Goal: Find specific page/section: Find specific page/section

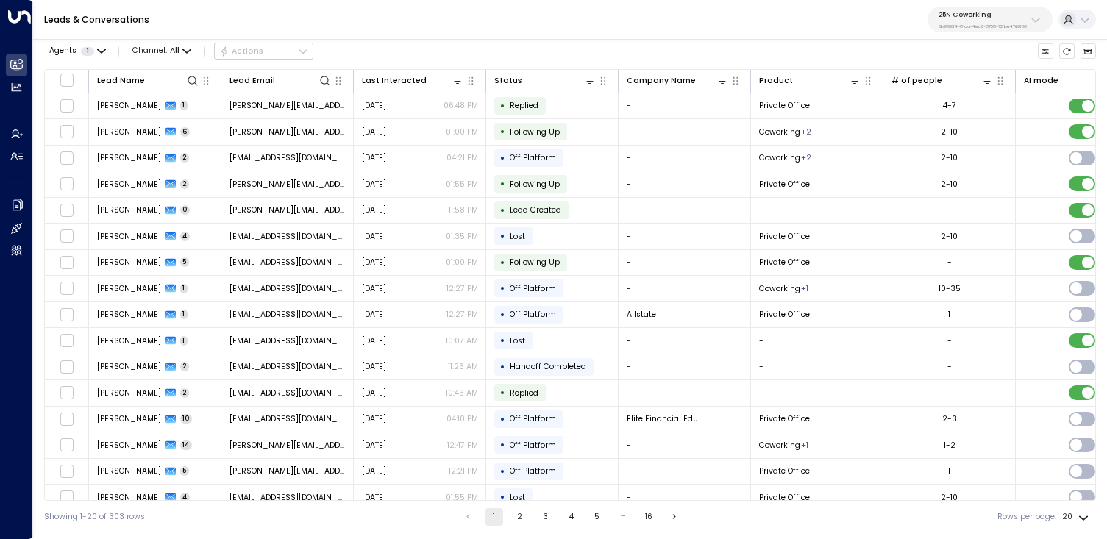
click at [1032, 24] on icon at bounding box center [1035, 20] width 12 height 12
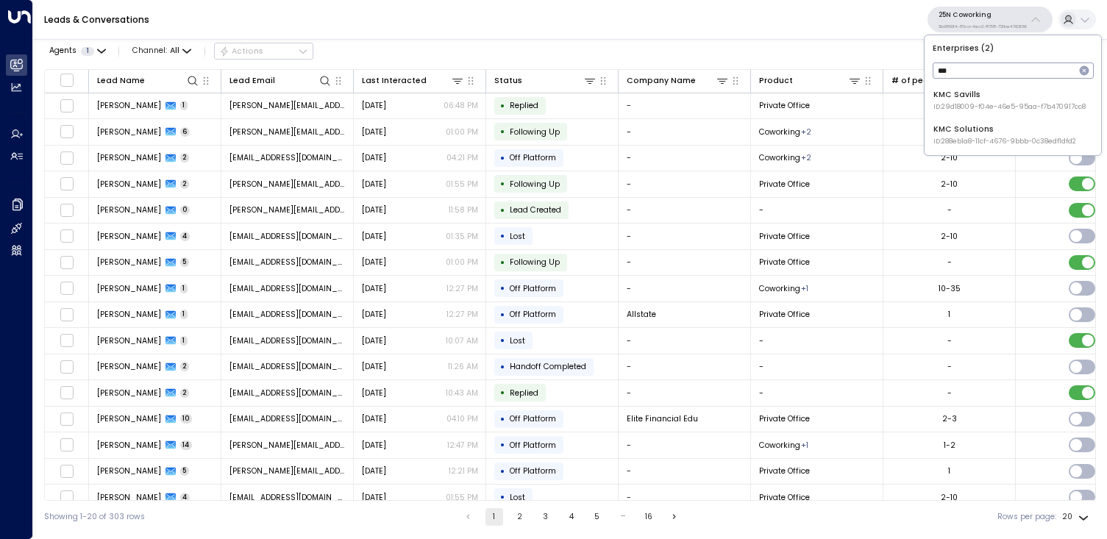
type input "***"
click at [1007, 137] on span "ID: 288eb1a8-11cf-4676-9bbb-0c38edf1dfd2" at bounding box center [1004, 142] width 143 height 10
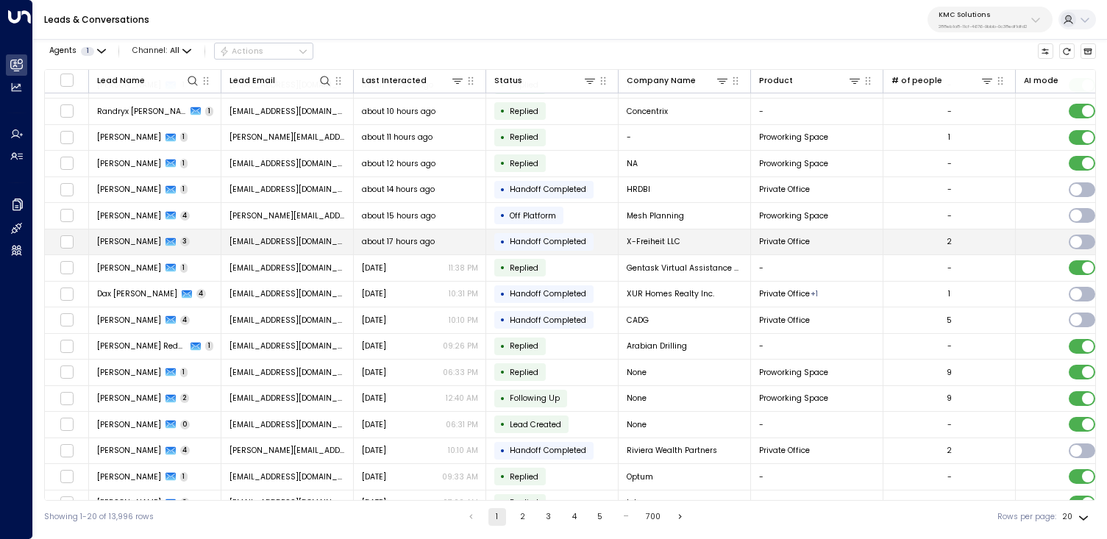
scroll to position [118, 0]
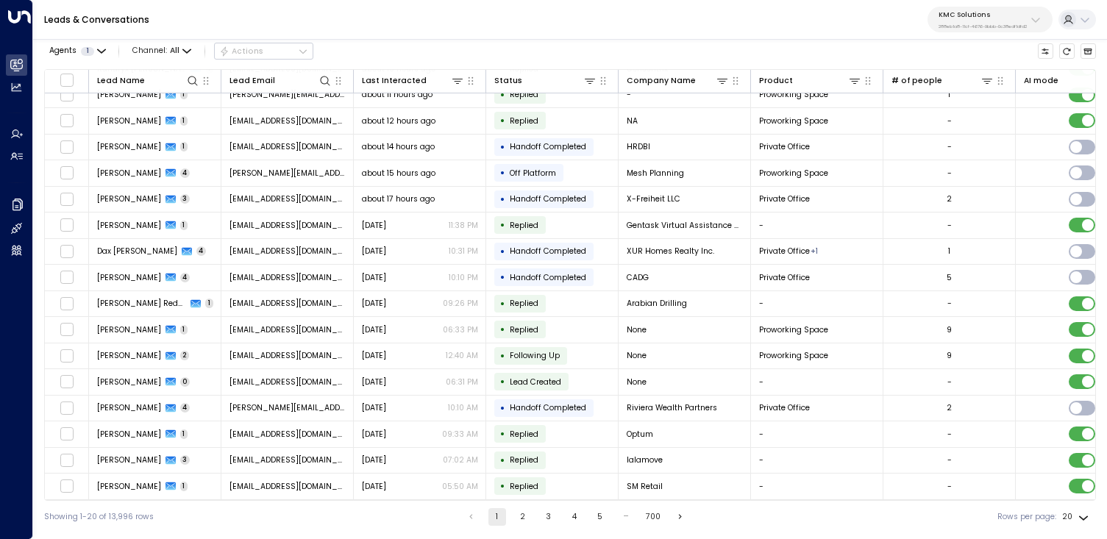
click at [520, 518] on button "2" at bounding box center [523, 517] width 18 height 18
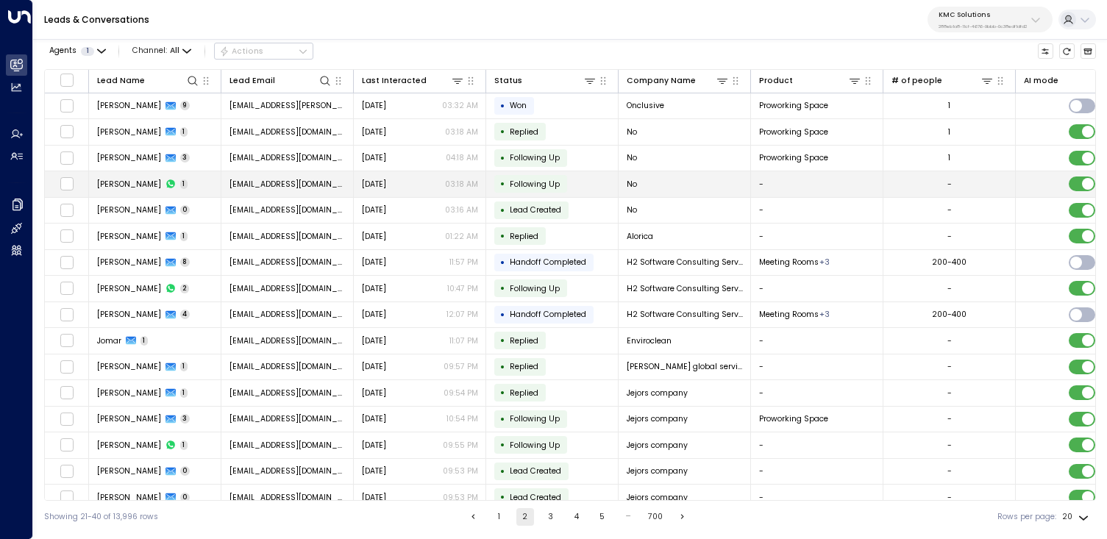
click at [127, 185] on span "[PERSON_NAME]" at bounding box center [129, 184] width 64 height 11
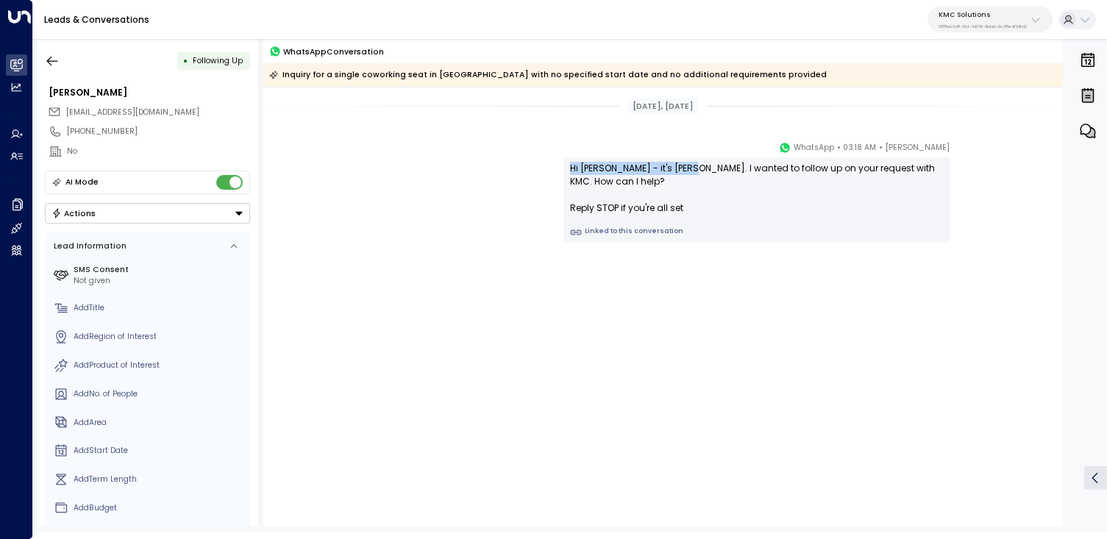
drag, startPoint x: 689, startPoint y: 172, endPoint x: 560, endPoint y: 167, distance: 129.5
click at [560, 167] on div "[PERSON_NAME] • 03:18 AM • WhatsApp Hi [PERSON_NAME] - it's [PERSON_NAME]. I wa…" at bounding box center [663, 191] width 629 height 102
copy div "Hi [PERSON_NAME] - it's [PERSON_NAME]"
